Goal: Information Seeking & Learning: Check status

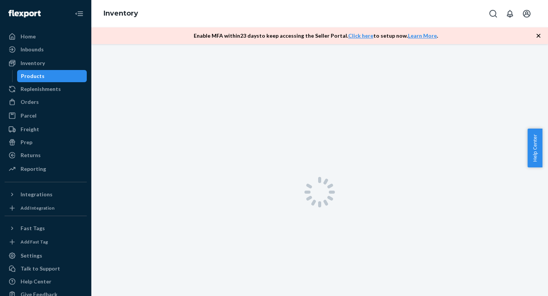
click at [180, 9] on div "Inventory" at bounding box center [319, 13] width 457 height 27
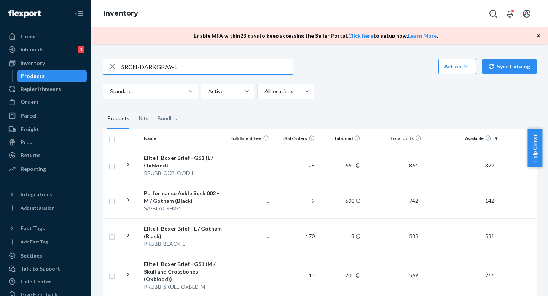
click at [203, 69] on input "SRCN-DARKGRAY-L" at bounding box center [206, 66] width 171 height 15
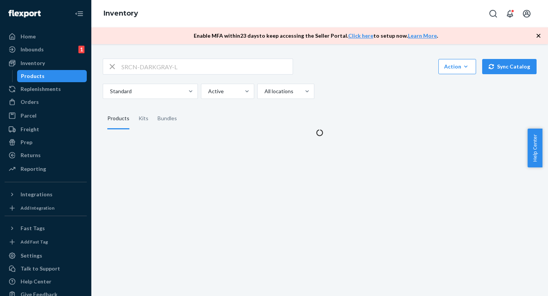
click at [329, 14] on div "Inventory" at bounding box center [319, 13] width 457 height 27
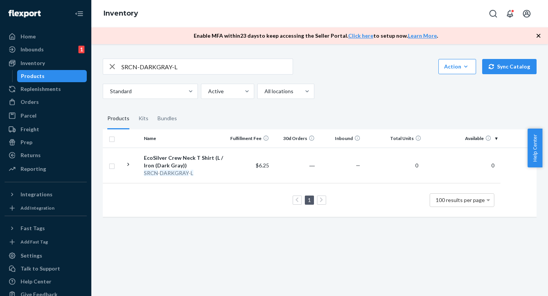
click at [361, 92] on div "Standard Active All locations" at bounding box center [317, 91] width 428 height 15
click at [331, 66] on div "SRCN-DARKGRAY-L Action Create product Create kit or bundle Bulk create products…" at bounding box center [320, 67] width 434 height 16
click at [333, 74] on div "SRCN-DARKGRAY-L Action Create product Create kit or bundle Bulk create products…" at bounding box center [320, 67] width 434 height 16
click at [209, 67] on input "SRCN-DARKGRAY-L" at bounding box center [206, 66] width 171 height 15
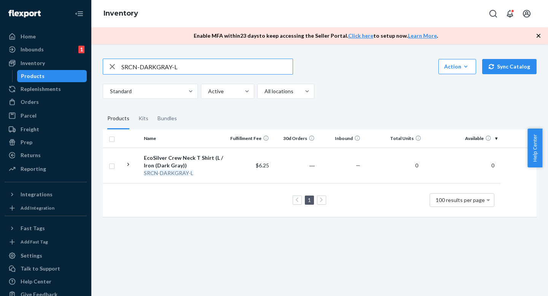
click at [209, 67] on input "SRCN-DARKGRAY-L" at bounding box center [206, 66] width 171 height 15
paste input "R-BBAF-BLACK"
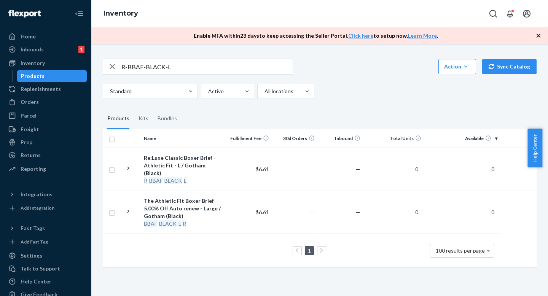
click at [217, 72] on input "R-BBAF-BLACK-L" at bounding box center [206, 66] width 171 height 15
paste input "BX-BLUENAVY-STRP-S"
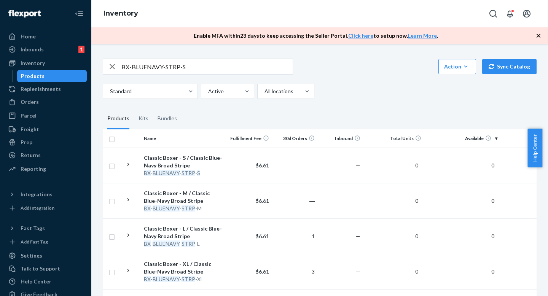
click at [198, 71] on input "BX-BLUENAVY-STRP-S" at bounding box center [206, 66] width 171 height 15
paste input "ARUBB-DARKGRAY"
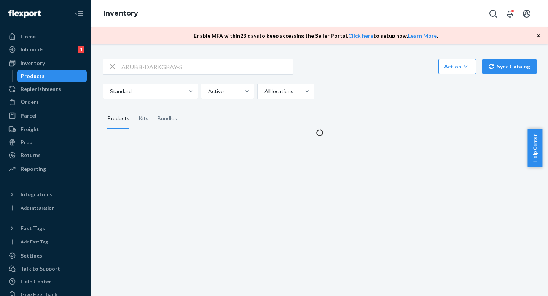
click at [370, 85] on div "Standard Active All locations" at bounding box center [317, 91] width 428 height 15
drag, startPoint x: 370, startPoint y: 84, endPoint x: 370, endPoint y: 97, distance: 12.9
click at [370, 85] on div "Standard Active All locations" at bounding box center [317, 91] width 428 height 15
click at [370, 99] on div "ARUBB-DARKGRAY-S Action Create product Create kit or bundle Bulk create product…" at bounding box center [320, 93] width 446 height 87
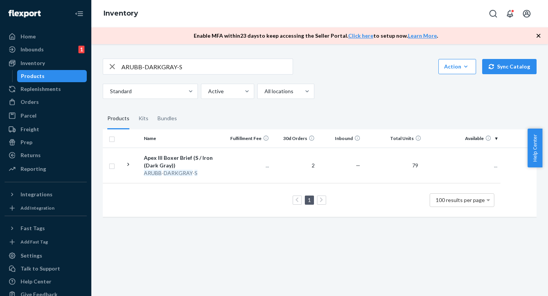
drag, startPoint x: 345, startPoint y: 71, endPoint x: 345, endPoint y: 79, distance: 8.0
click at [345, 72] on div "ARUBB-DARKGRAY-S Action Create product Create kit or bundle Bulk create product…" at bounding box center [320, 67] width 434 height 16
drag, startPoint x: 345, startPoint y: 79, endPoint x: 344, endPoint y: 69, distance: 10.3
click at [344, 79] on div "ARUBB-DARKGRAY-S Action Create product Create kit or bundle Bulk create product…" at bounding box center [320, 79] width 434 height 40
click at [344, 67] on div "ARUBB-DARKGRAY-S Action Create product Create kit or bundle Bulk create product…" at bounding box center [320, 67] width 434 height 16
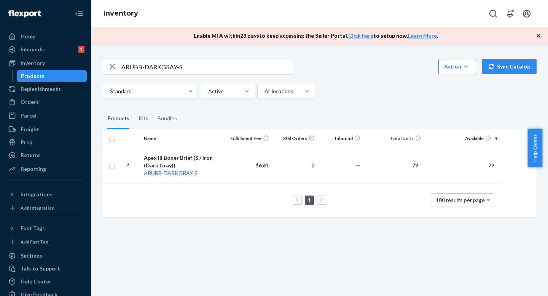
drag, startPoint x: 344, startPoint y: 83, endPoint x: 344, endPoint y: 71, distance: 11.4
click at [344, 82] on div "ARUBB-DARKGRAY-S Action Create product Create kit or bundle Bulk create product…" at bounding box center [320, 79] width 434 height 40
click at [344, 71] on div "ARUBB-DARKGRAY-S Action Create product Create kit or bundle Bulk create product…" at bounding box center [320, 67] width 434 height 16
click at [203, 68] on input "ARUBB-DARKGRAY-S" at bounding box center [206, 66] width 171 height 15
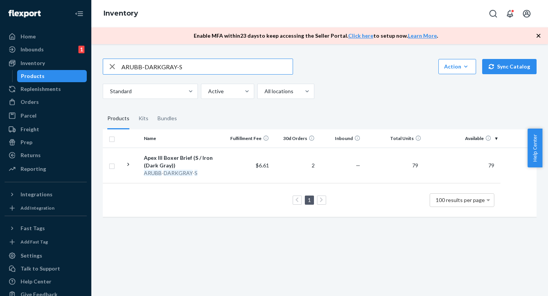
click at [203, 68] on input "ARUBB-DARKGRAY-S" at bounding box center [206, 66] width 171 height 15
paste input "R-UBBLF-OXBLOOD"
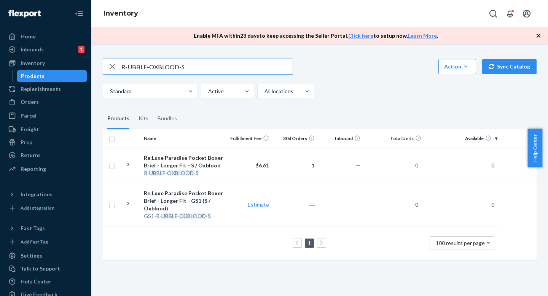
click at [217, 70] on input "R-UBBLF-OXBLOOD-S" at bounding box center [206, 66] width 171 height 15
paste input "AS3-BLACK-L"
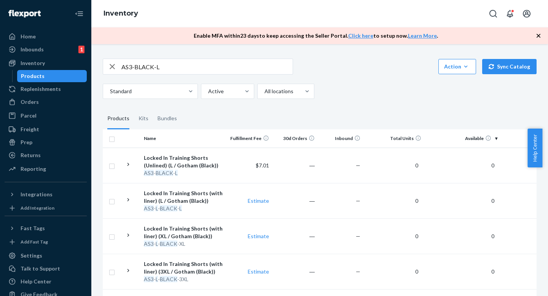
click at [217, 68] on input "AS3-BLACK-L" at bounding box center [206, 66] width 171 height 15
paste input "DS2-T-LIGHTBLUE"
type input "DS2-T-LIGHTBLUE-L"
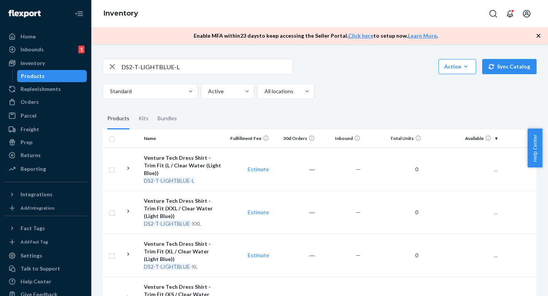
click at [353, 55] on div "DS2-T-LIGHTBLUE-L Action Create product Create kit or bundle Bulk create produc…" at bounding box center [320, 249] width 446 height 398
drag, startPoint x: 353, startPoint y: 74, endPoint x: 353, endPoint y: 65, distance: 9.5
click at [353, 74] on div "DS2-T-LIGHTBLUE-L Action Create product Create kit or bundle Bulk create produc…" at bounding box center [320, 67] width 434 height 16
click at [353, 65] on div "DS2-T-LIGHTBLUE-L Action Create product Create kit or bundle Bulk create produc…" at bounding box center [320, 67] width 434 height 16
